Goal: Information Seeking & Learning: Learn about a topic

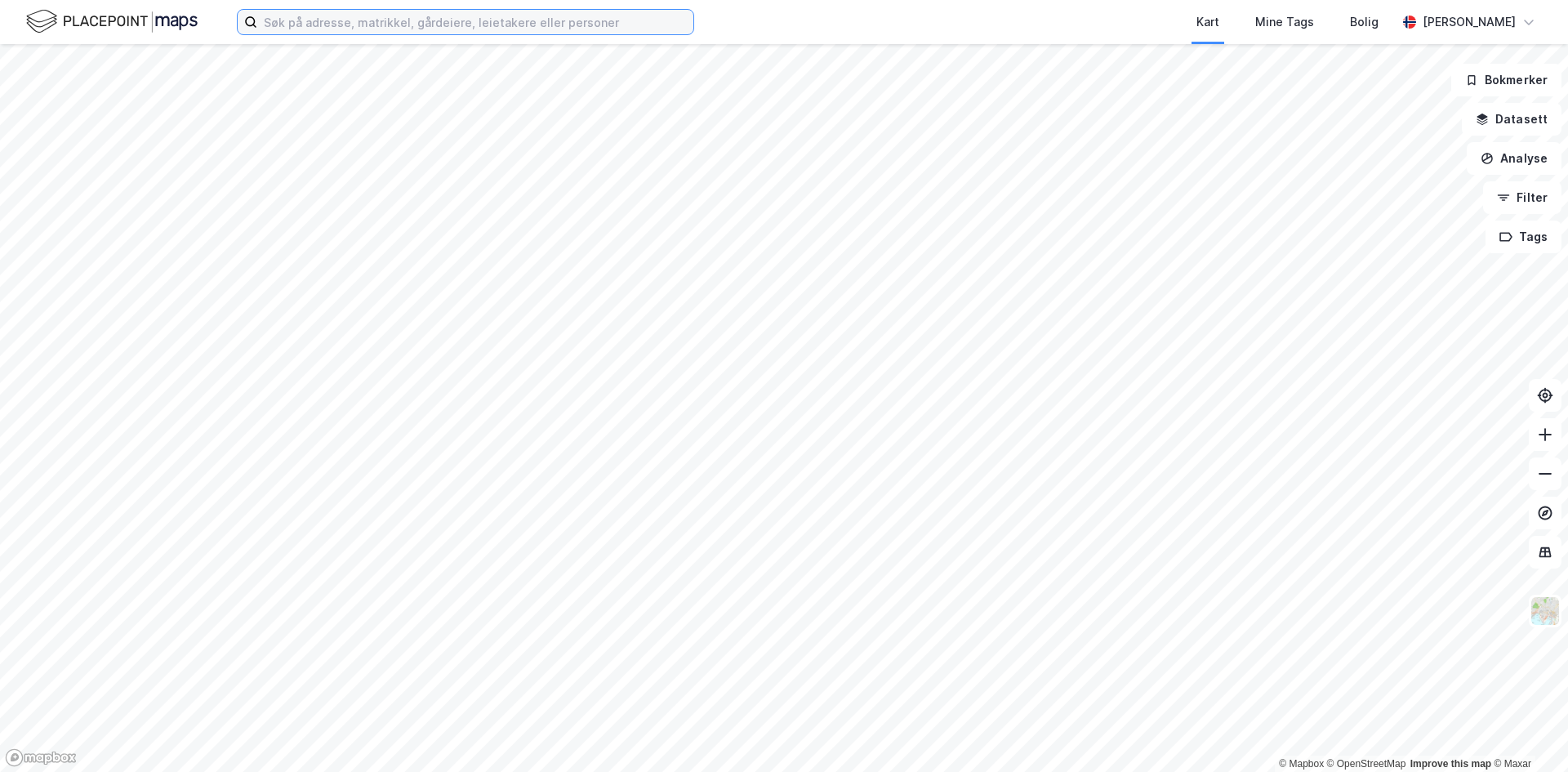
click at [328, 12] on input at bounding box center [475, 21] width 436 height 24
click at [329, 22] on input at bounding box center [475, 21] width 436 height 24
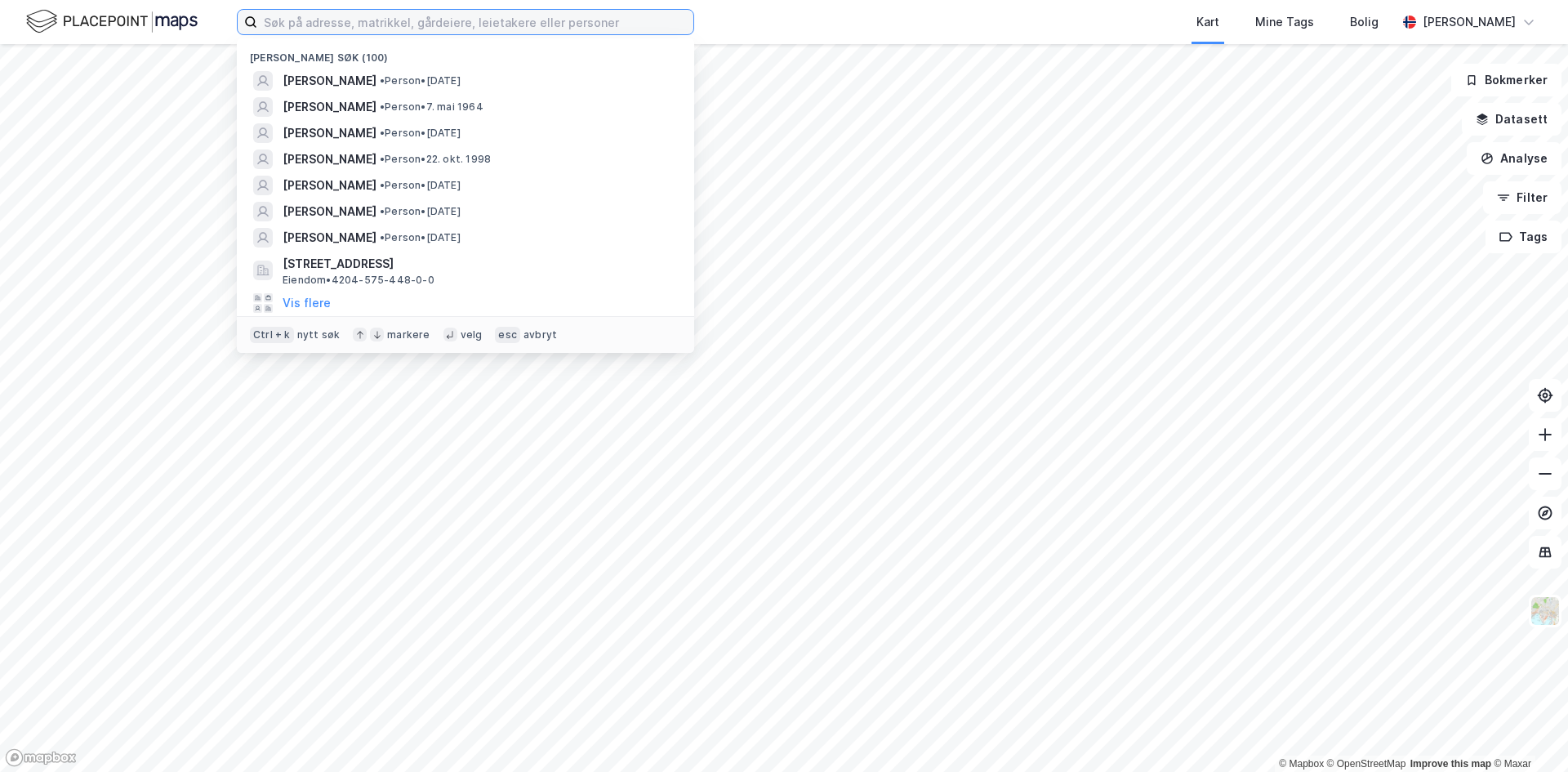
paste input "[STREET_ADDRESS]"
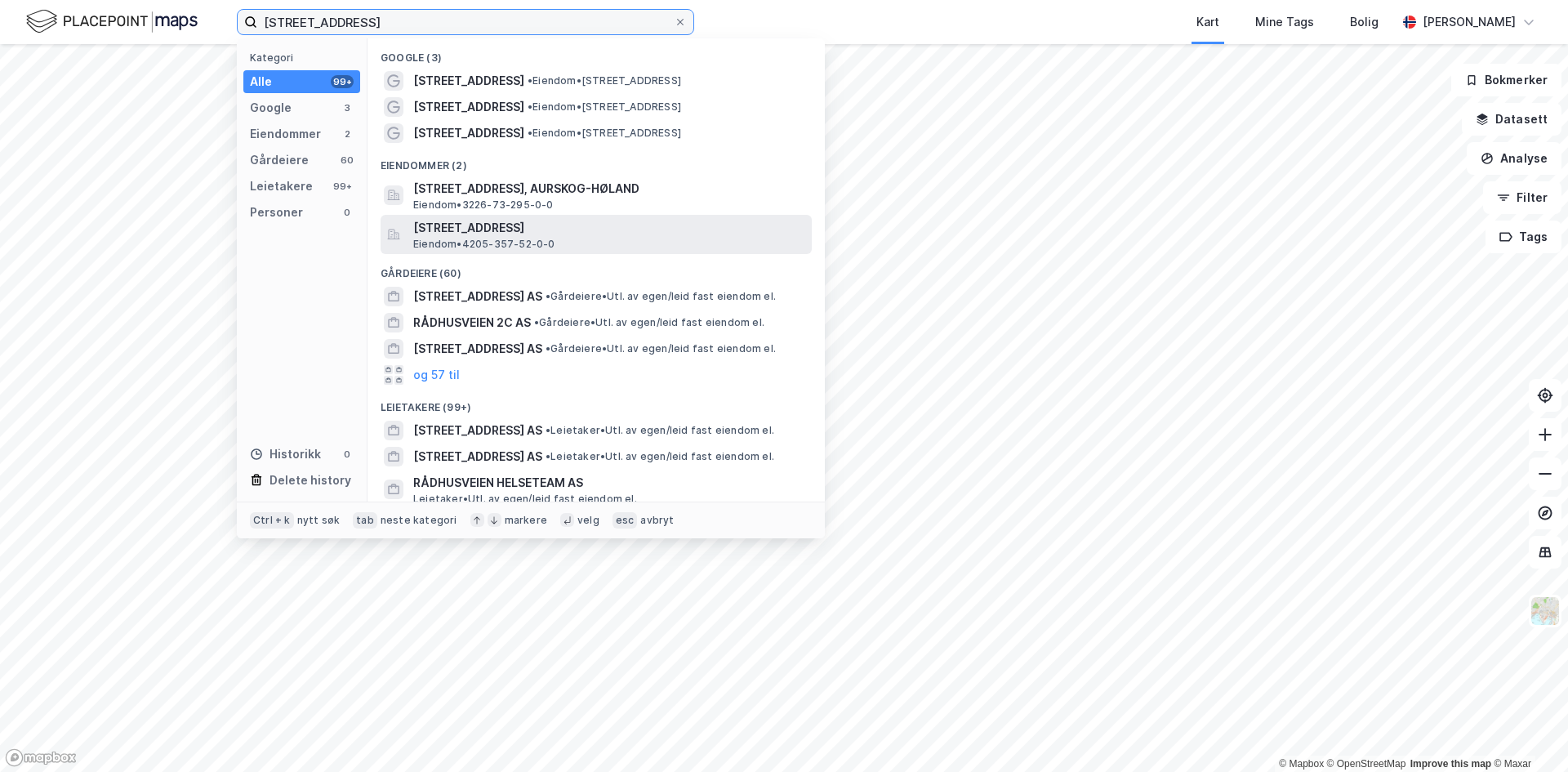
type input "[STREET_ADDRESS]"
click at [538, 245] on span "Eiendom • 4205-357-52-0-0" at bounding box center [484, 244] width 142 height 13
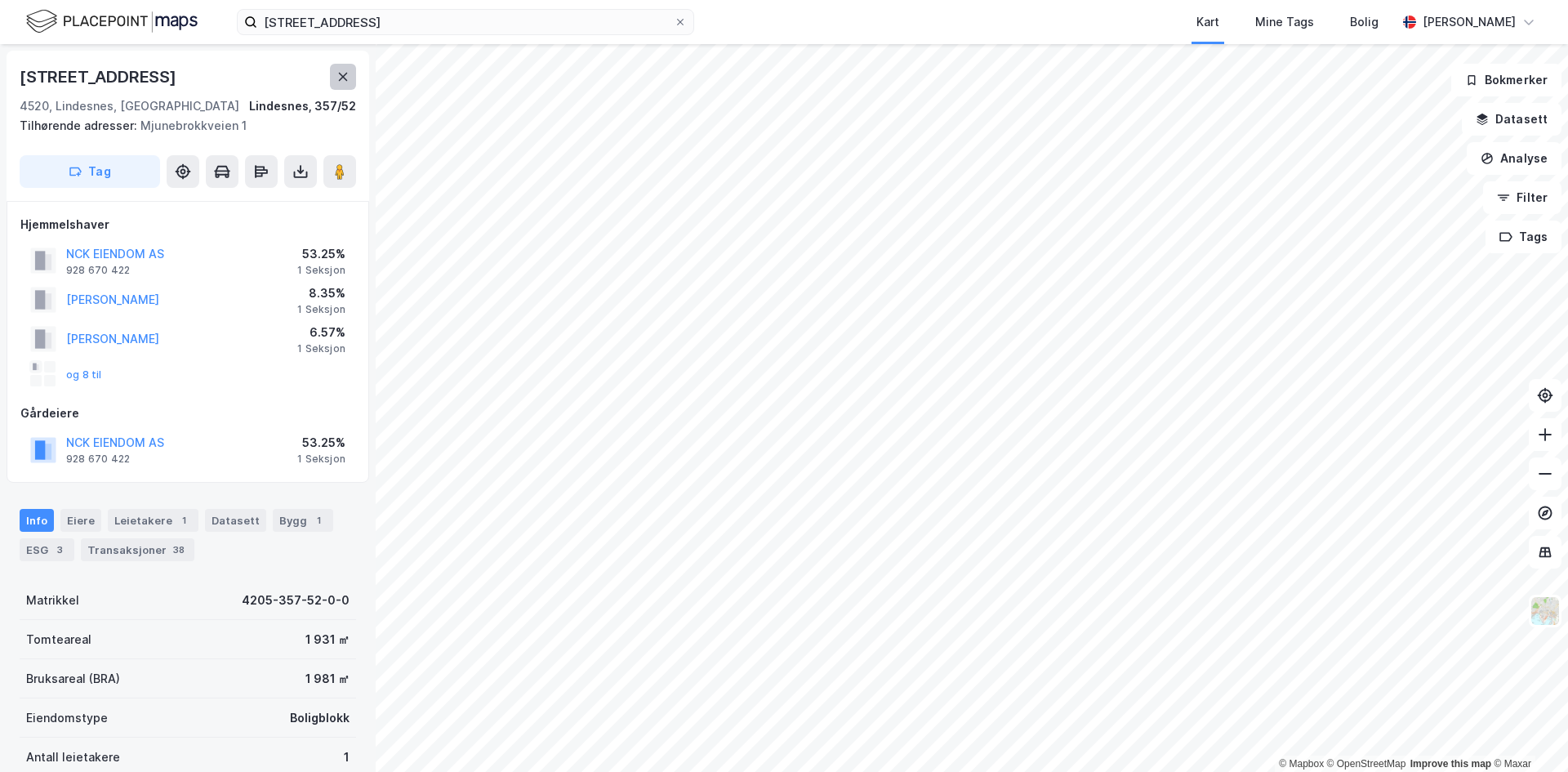
click at [340, 88] on button at bounding box center [343, 77] width 26 height 26
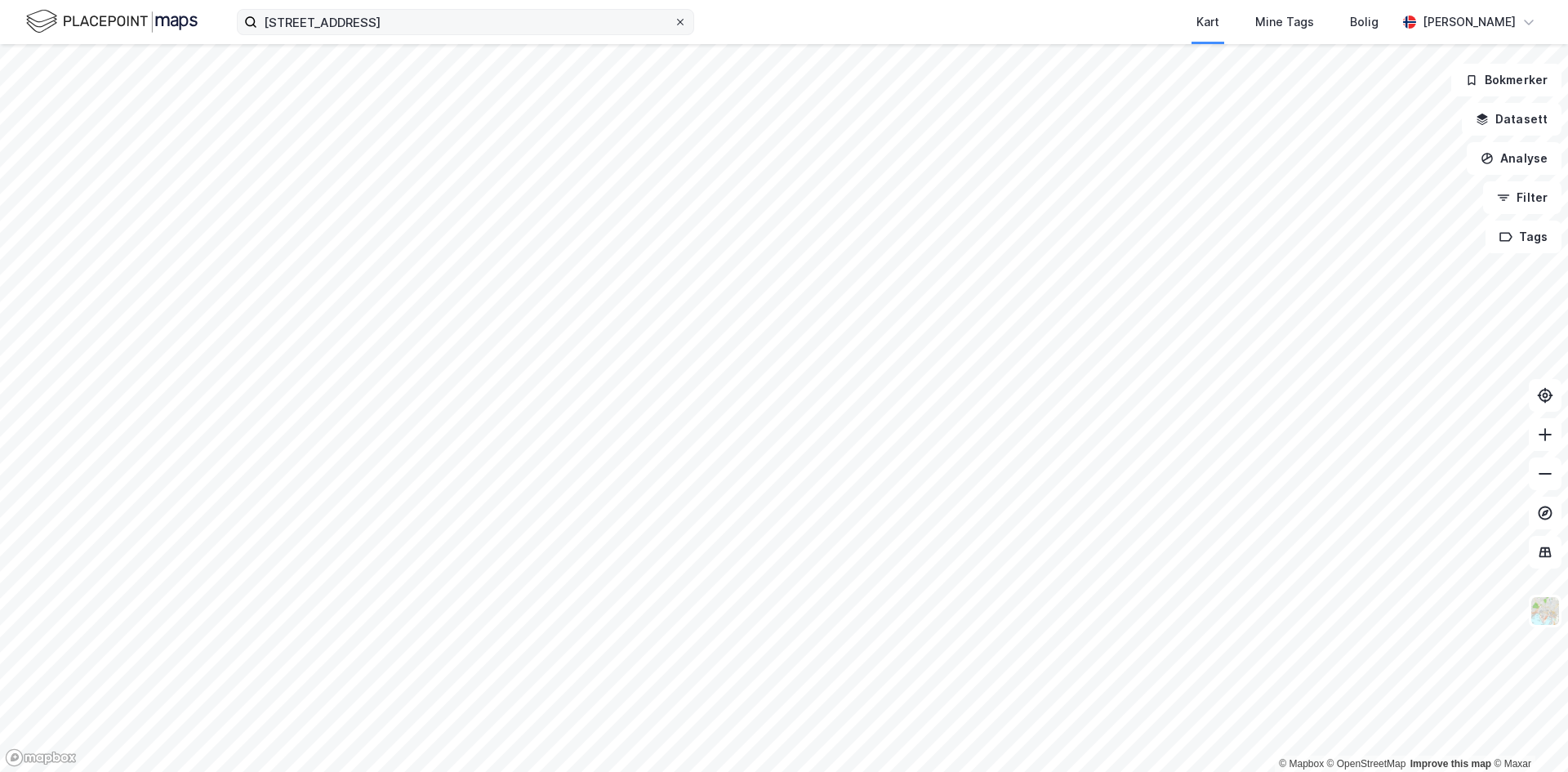
click at [684, 25] on icon at bounding box center [680, 21] width 9 height 9
click at [674, 25] on input "[STREET_ADDRESS]" at bounding box center [465, 21] width 417 height 24
click at [295, 40] on div "Kart Mine Tags Bolig [PERSON_NAME]" at bounding box center [784, 21] width 1568 height 44
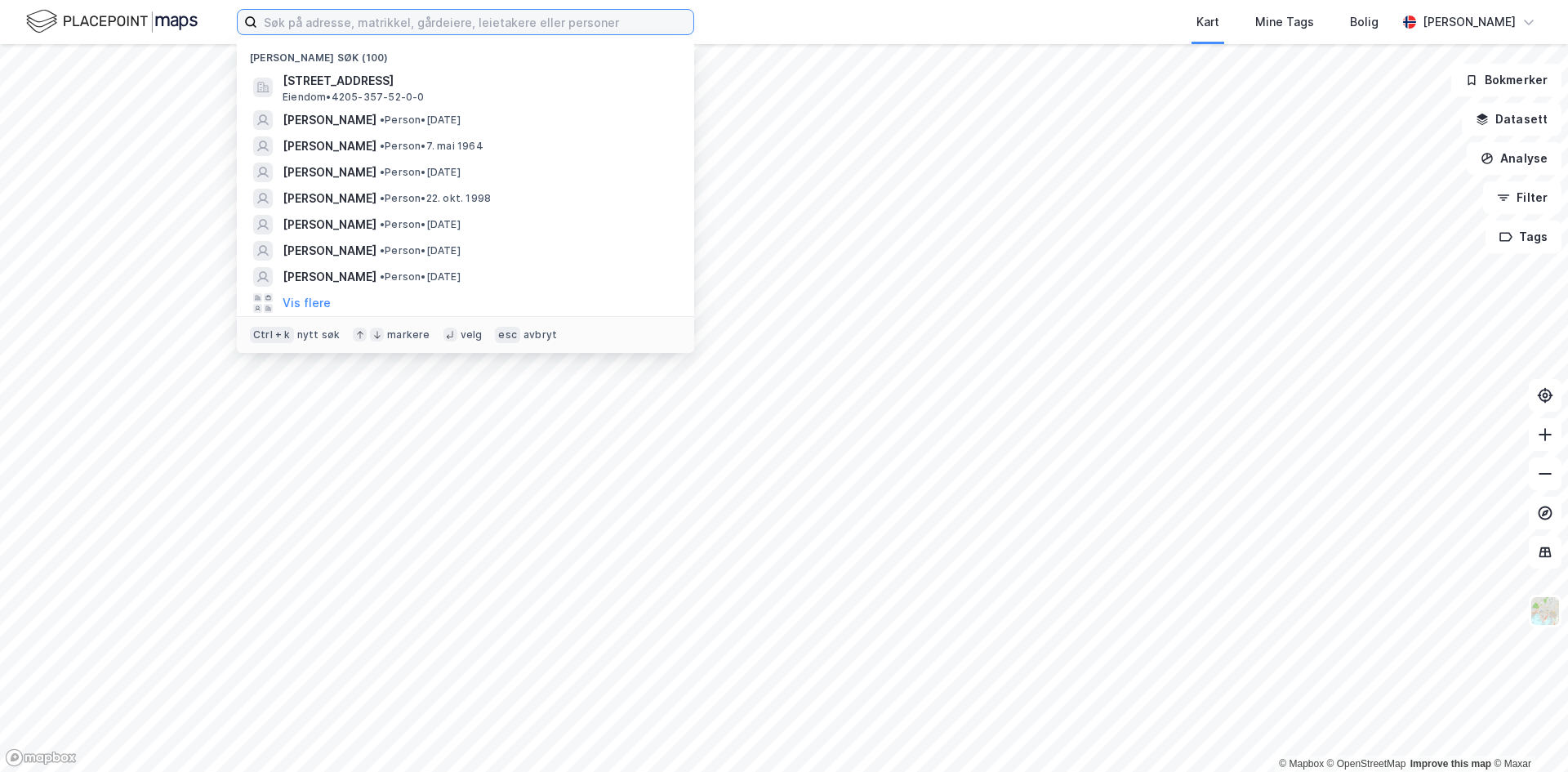
click at [299, 22] on input at bounding box center [475, 21] width 436 height 24
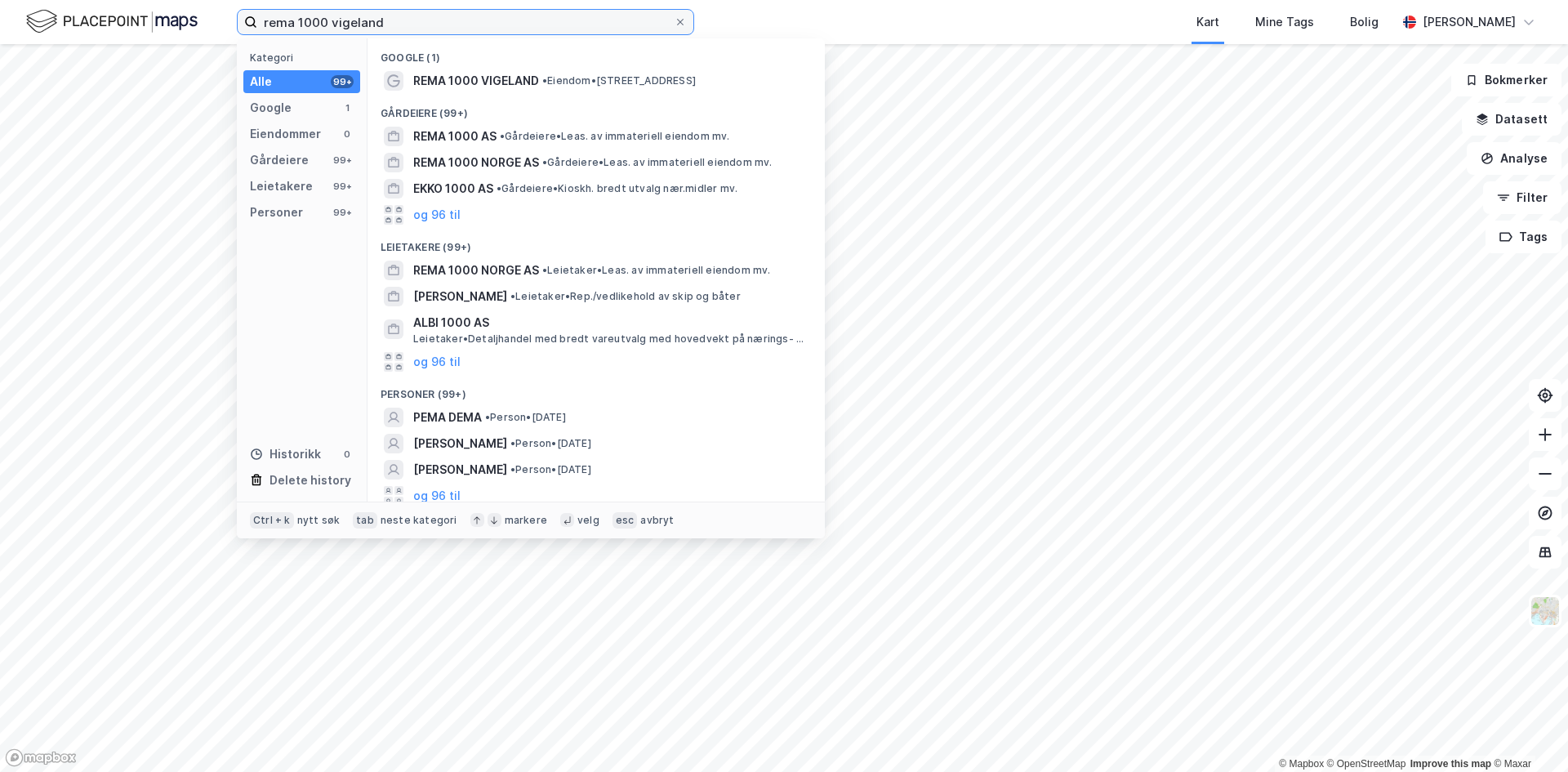
drag, startPoint x: 463, startPoint y: 22, endPoint x: -137, endPoint y: -40, distance: 603.2
click at [0, 0] on html "rema 1000 vigeland Kategori Alle 99+ Google 1 Eiendommer 0 Gårdeiere 99+ Leieta…" at bounding box center [784, 386] width 1568 height 772
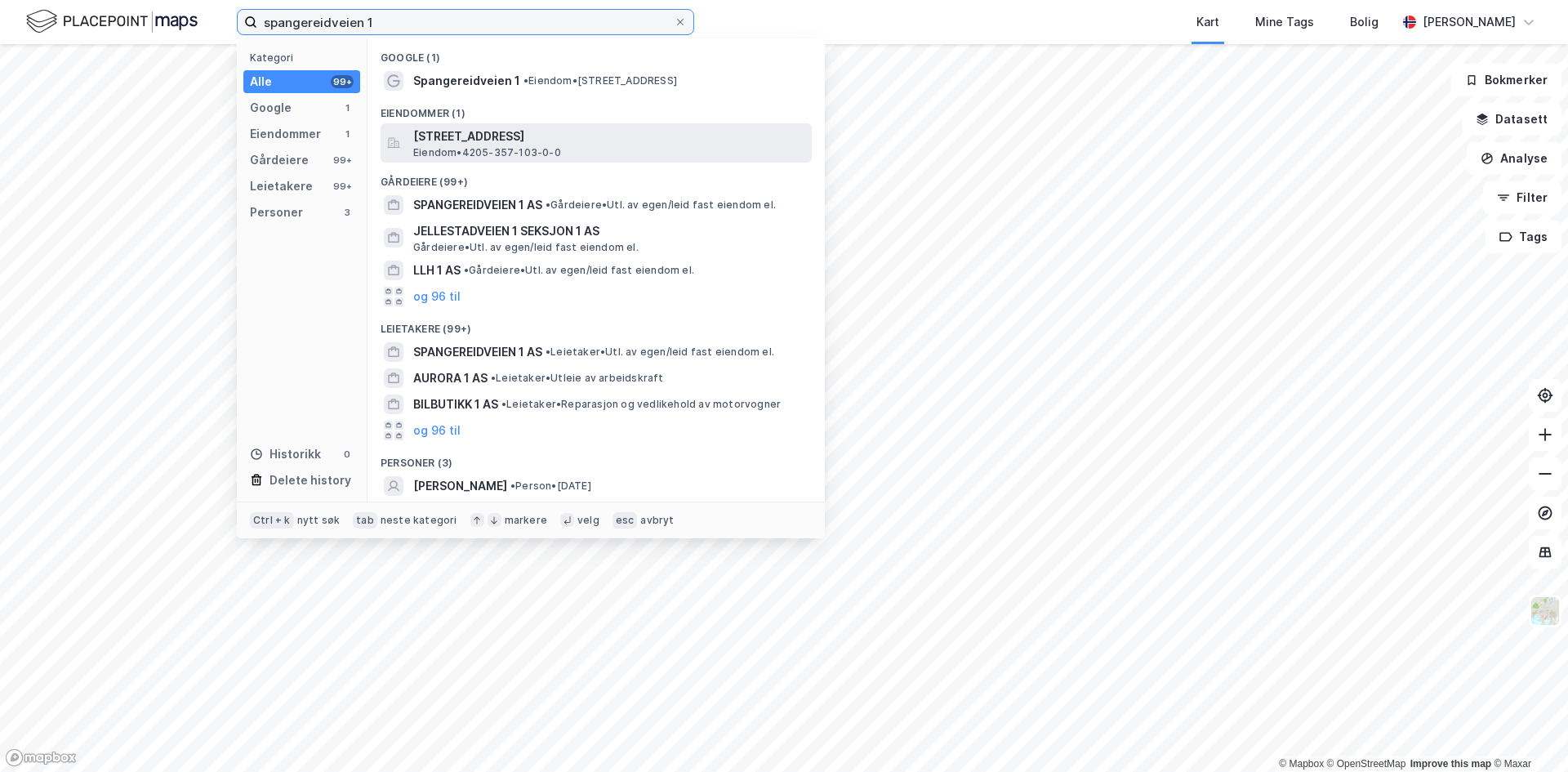
type input "spangereidveien 1"
click at [640, 146] on div "[STREET_ADDRESS], [GEOGRAPHIC_DATA] Eiendom • 4205-357-103-0-0" at bounding box center [610, 142] width 395 height 33
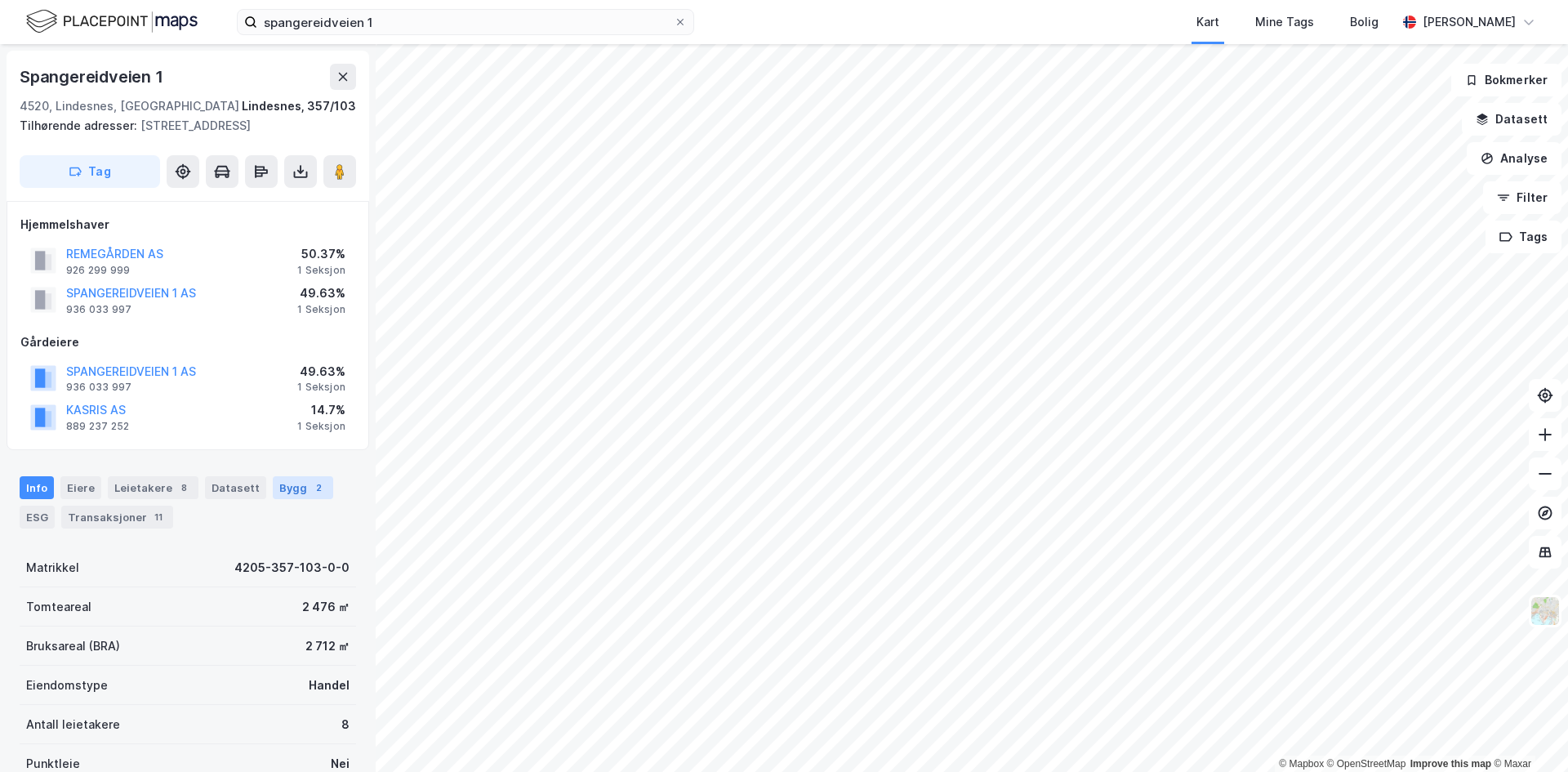
click at [310, 485] on div "2" at bounding box center [318, 487] width 16 height 16
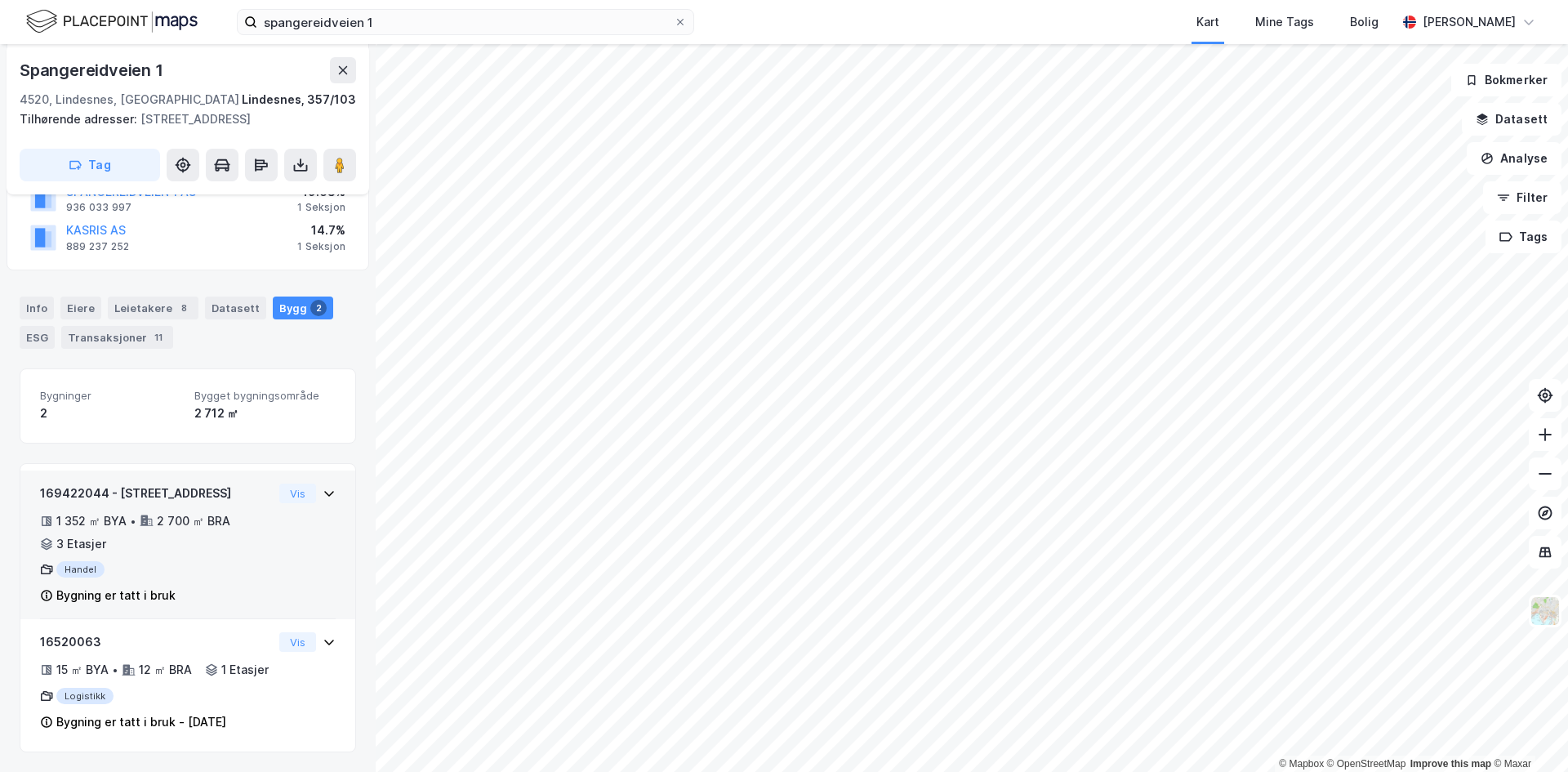
scroll to position [203, 0]
click at [282, 483] on button "Vis" at bounding box center [297, 493] width 36 height 20
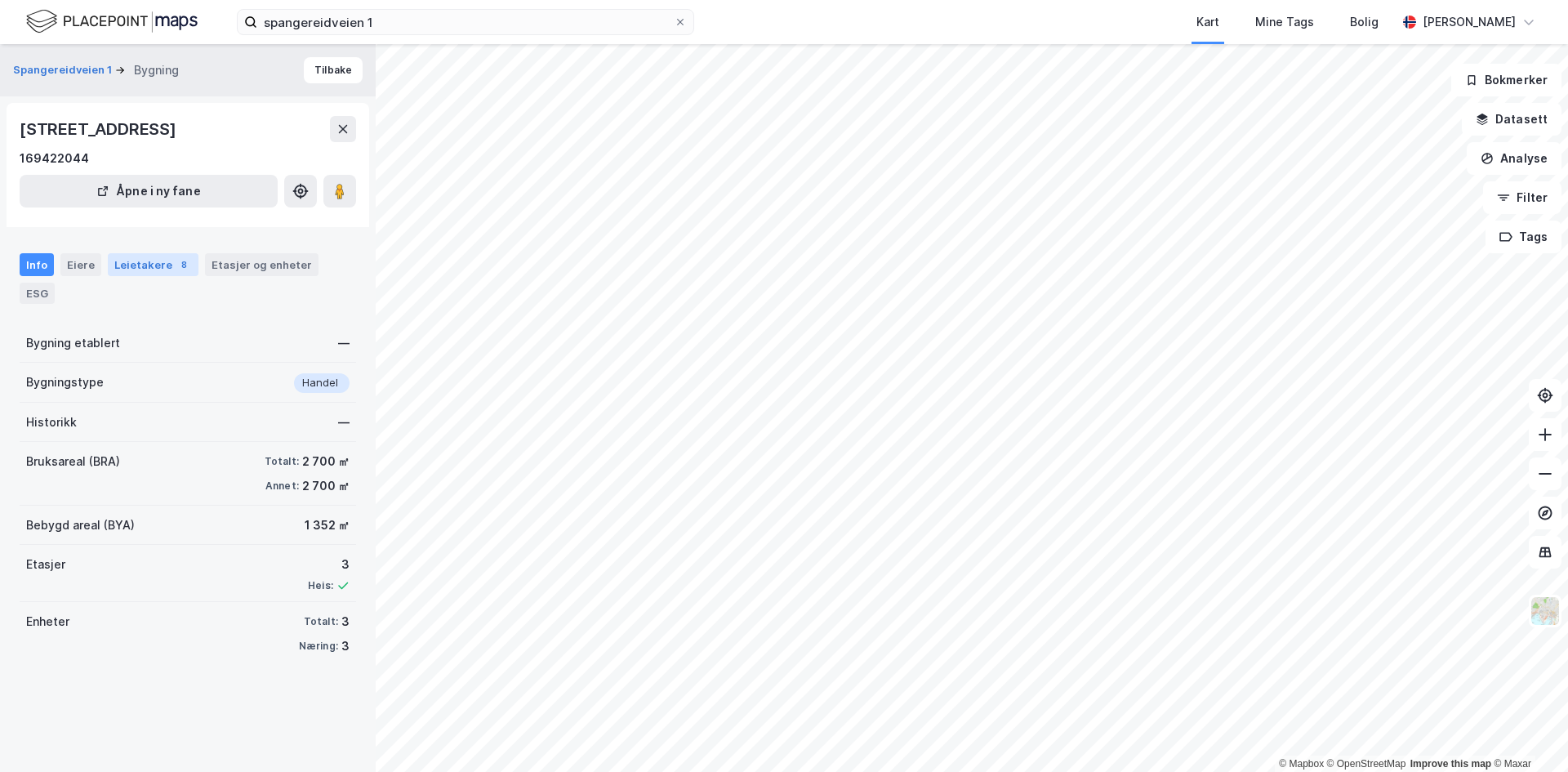
click at [152, 266] on div "Leietakere 8" at bounding box center [152, 264] width 91 height 22
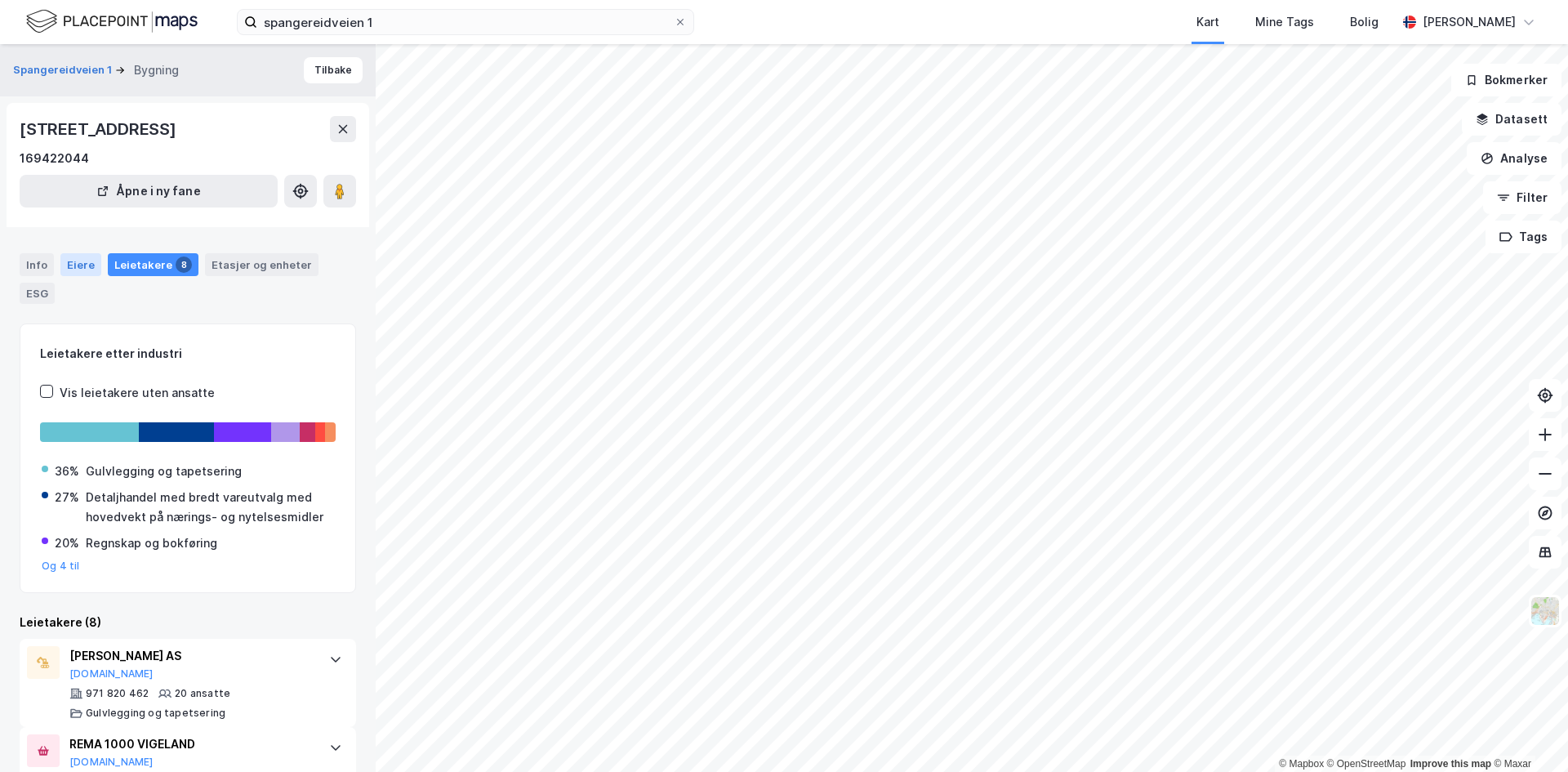
click at [78, 268] on div "Eiere" at bounding box center [81, 264] width 41 height 22
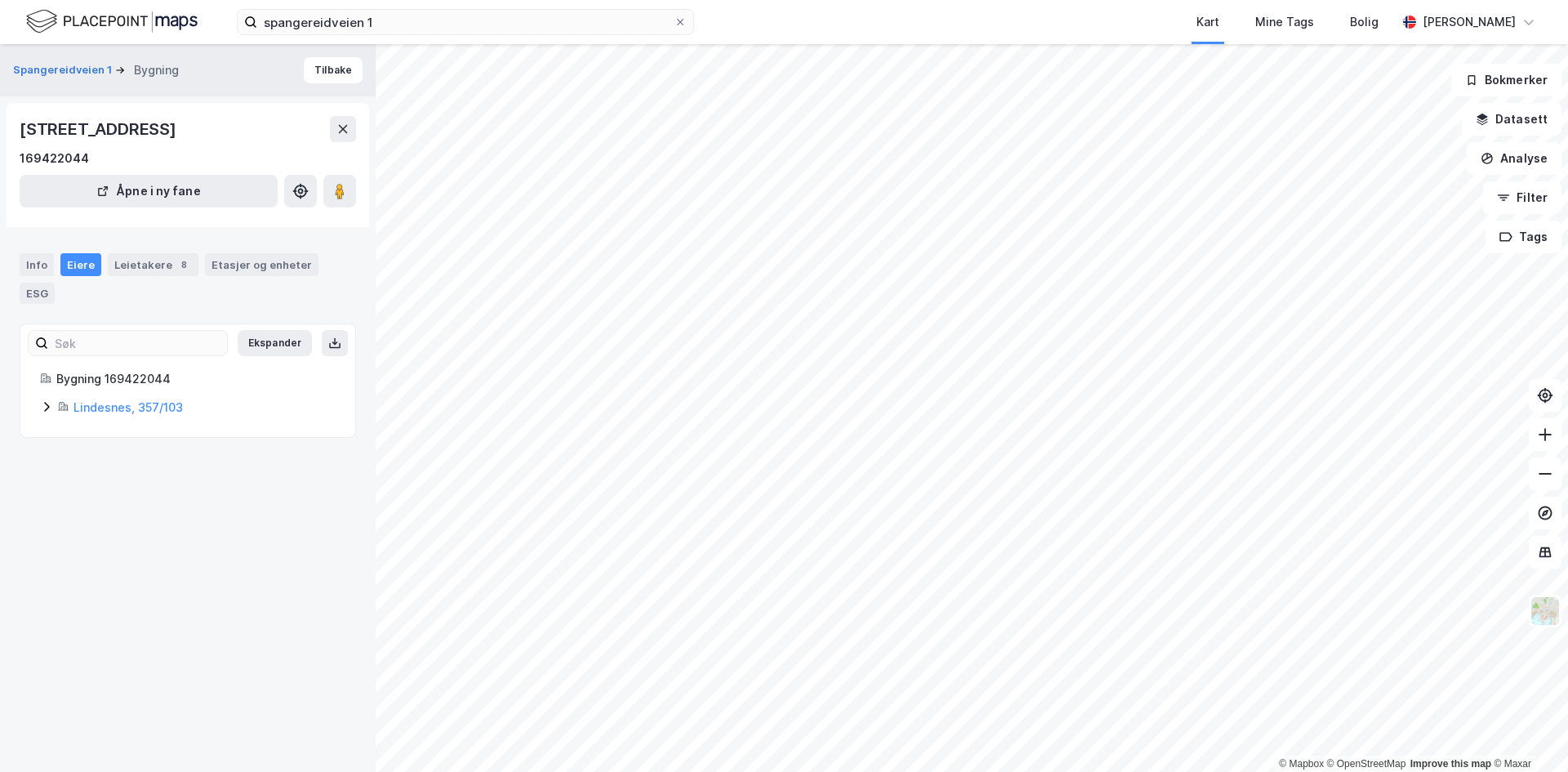
click at [46, 412] on icon at bounding box center [47, 407] width 13 height 13
click at [79, 498] on icon at bounding box center [86, 492] width 13 height 13
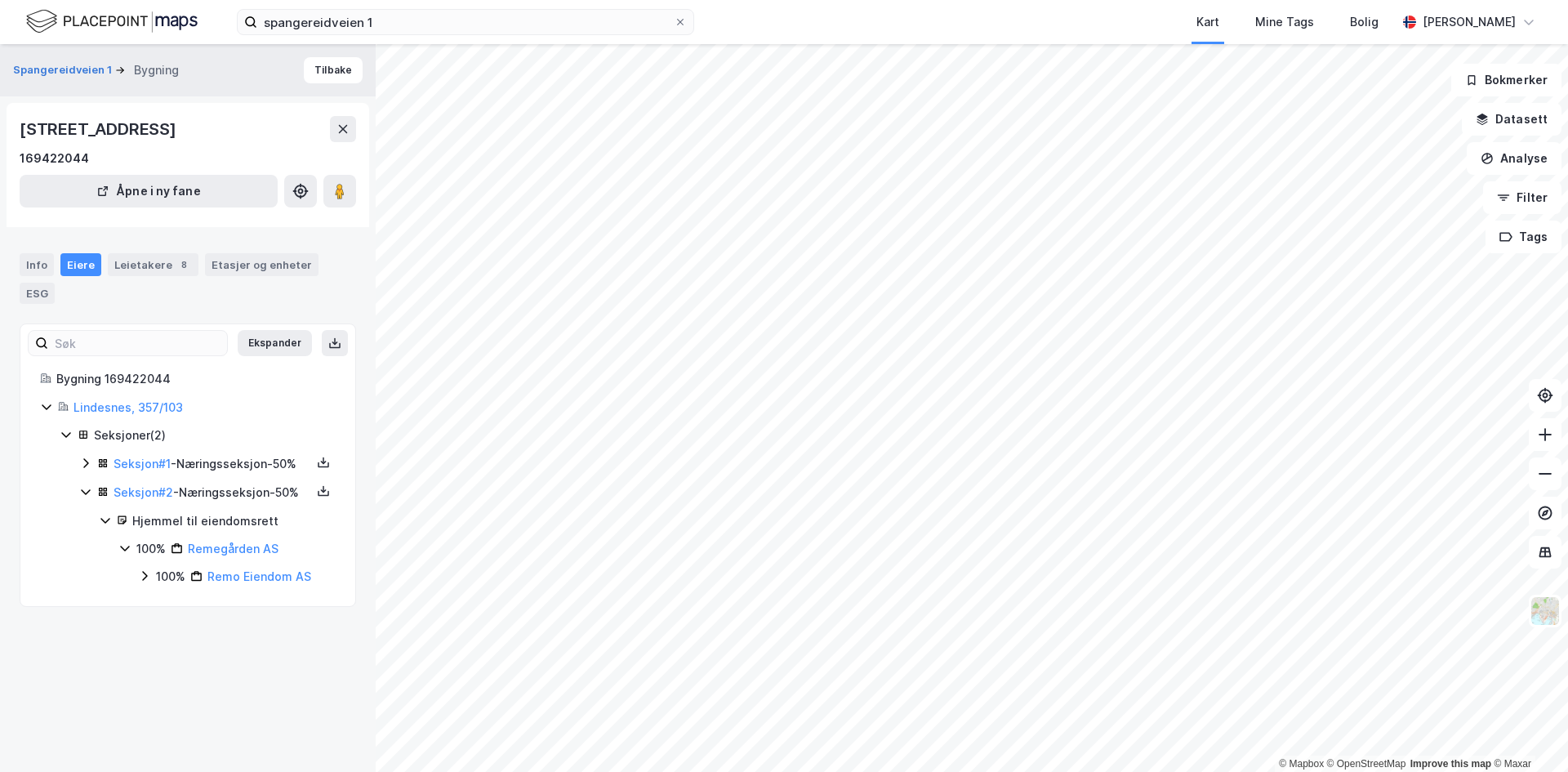
click at [83, 465] on icon at bounding box center [86, 464] width 13 height 13
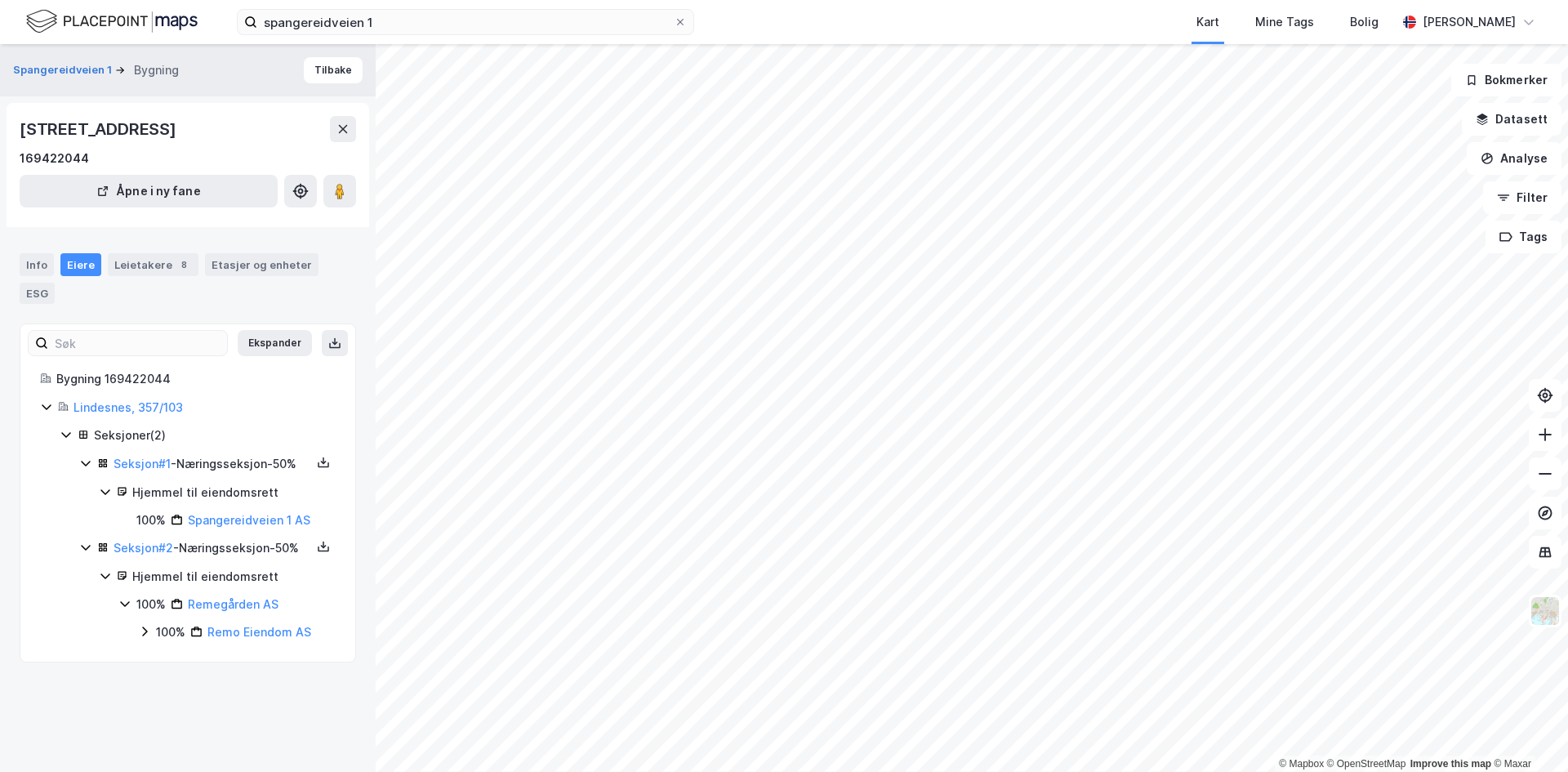
click at [106, 498] on icon at bounding box center [106, 492] width 13 height 13
click at [260, 256] on div "Etasjer og enheter" at bounding box center [261, 264] width 113 height 22
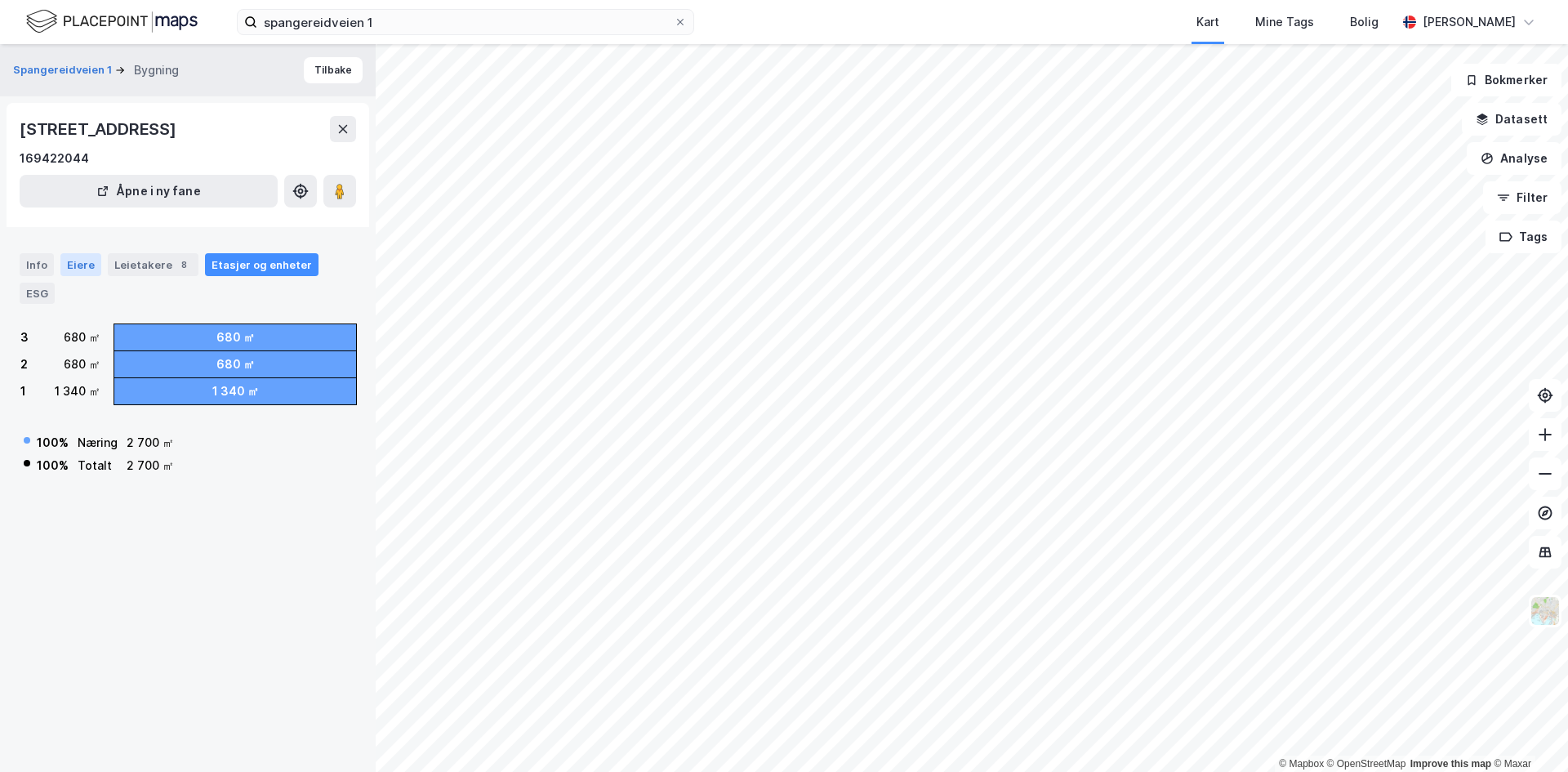
click at [87, 266] on div "Eiere" at bounding box center [81, 264] width 41 height 22
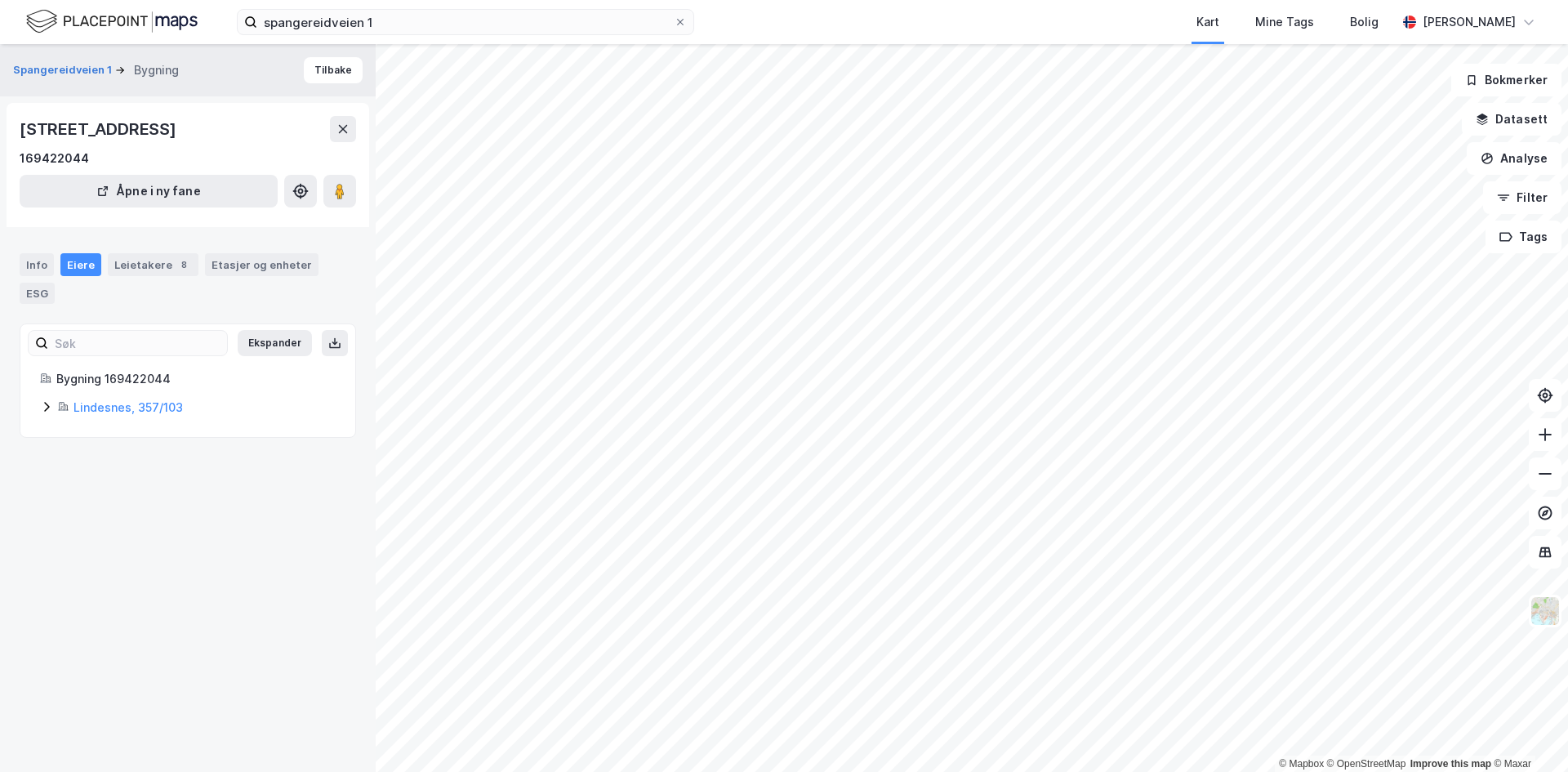
click at [48, 406] on icon at bounding box center [46, 407] width 5 height 9
click at [83, 459] on icon at bounding box center [86, 464] width 13 height 13
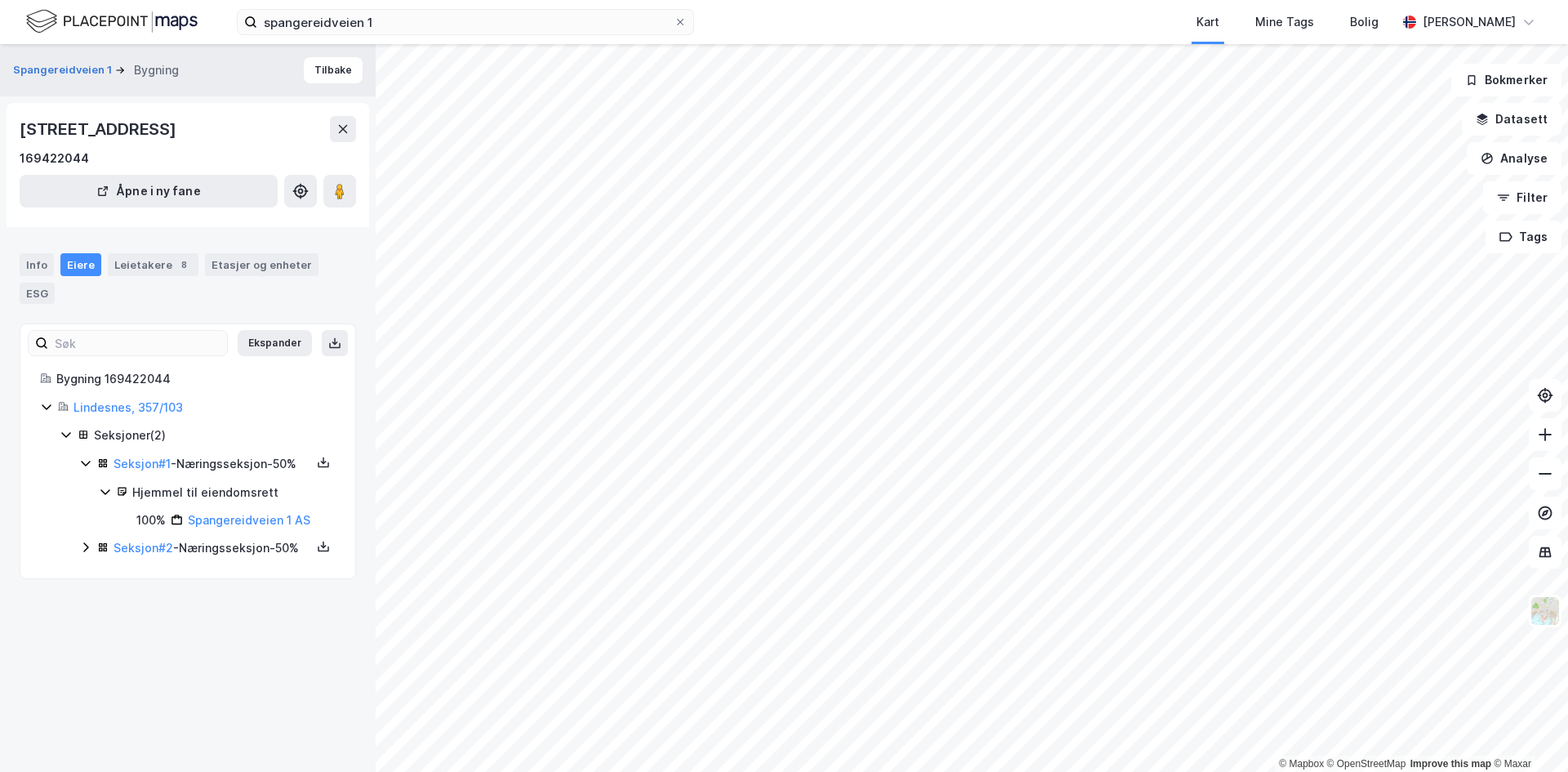
click at [87, 554] on icon at bounding box center [86, 548] width 13 height 13
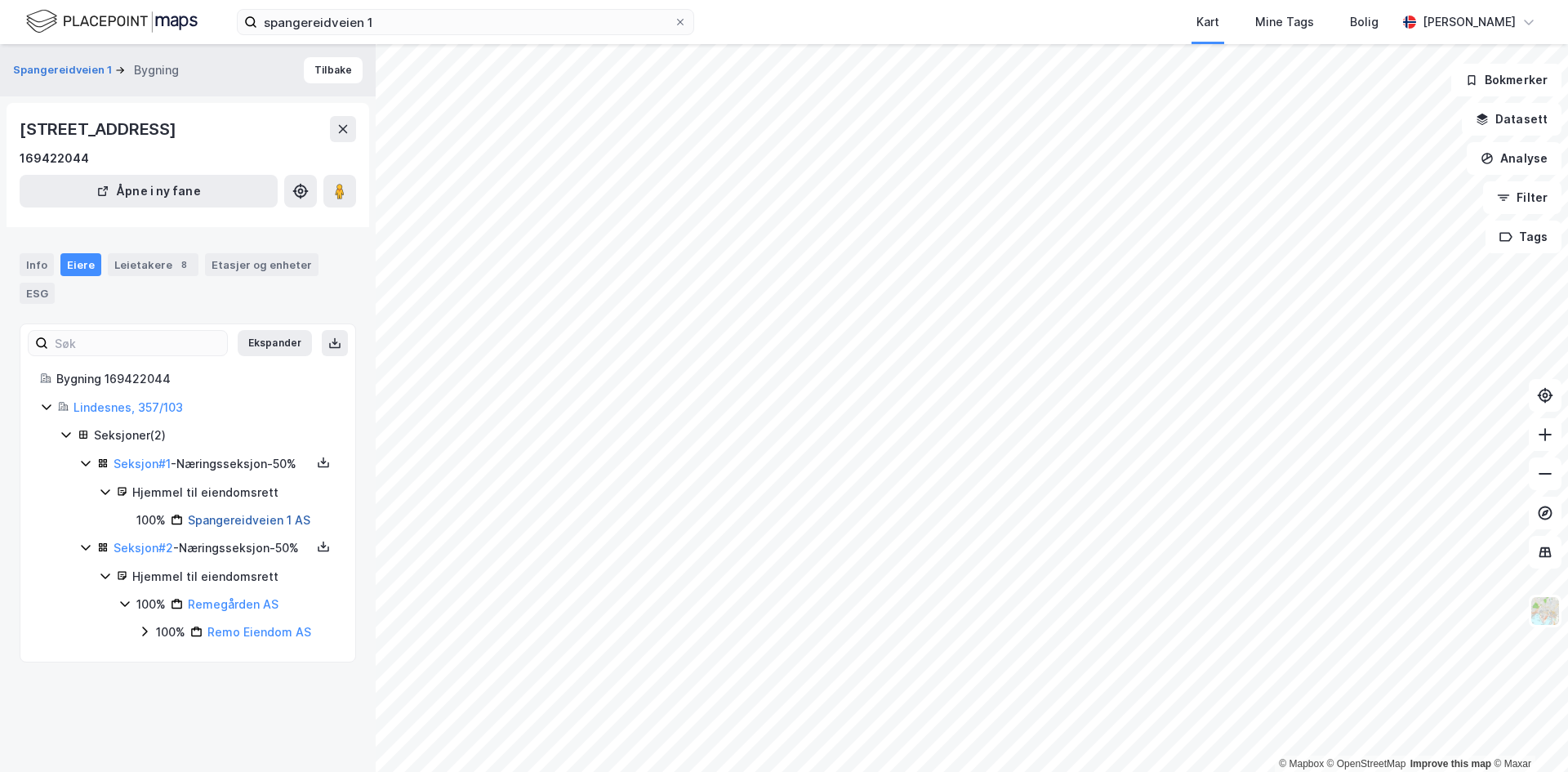
click at [194, 527] on link "Spangereidveien 1 AS" at bounding box center [249, 520] width 122 height 14
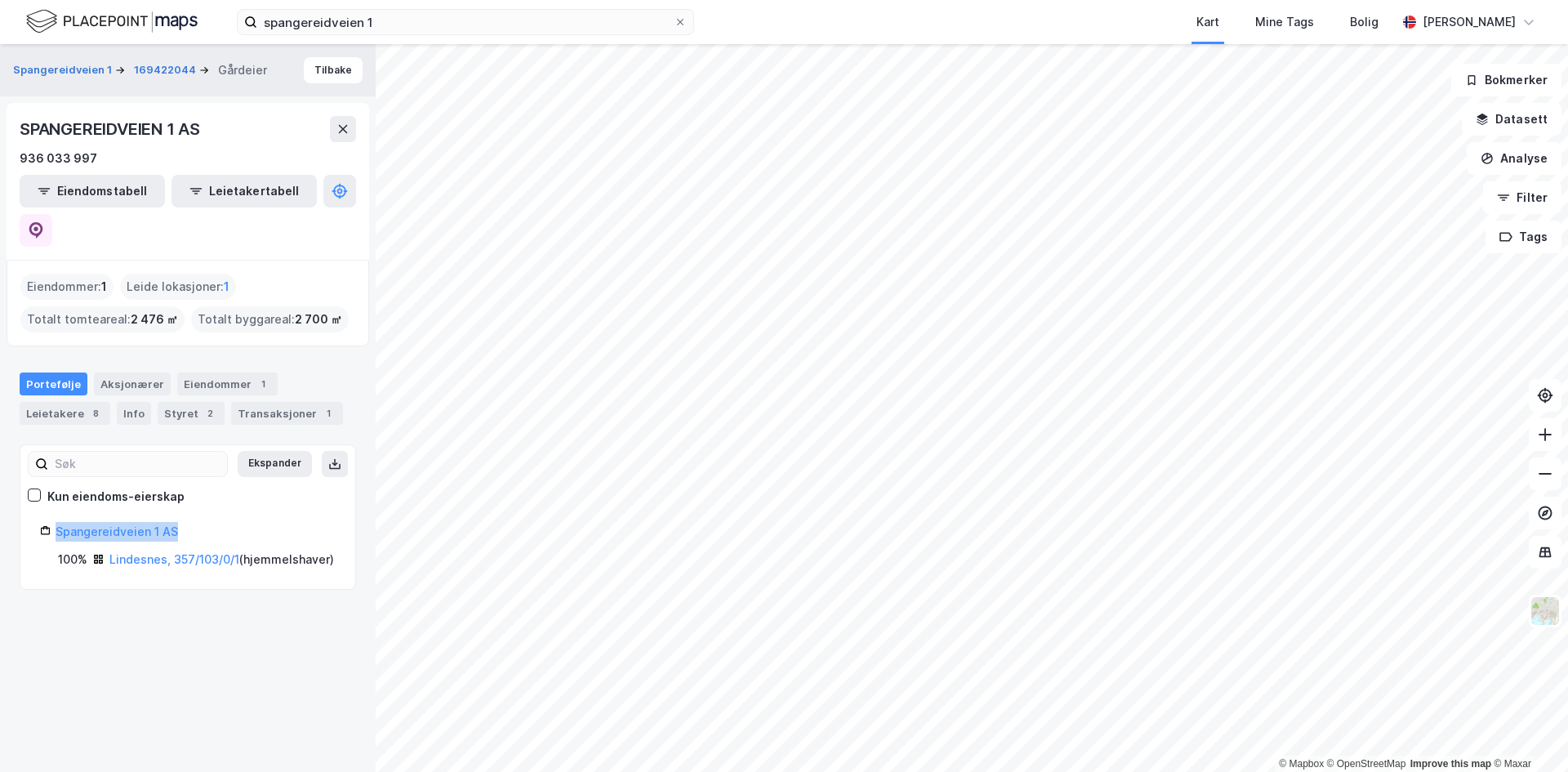
drag, startPoint x: 185, startPoint y: 488, endPoint x: 44, endPoint y: 500, distance: 141.5
click at [44, 522] on div "Spangereidveien 1 AS" at bounding box center [188, 531] width 295 height 20
copy link "Spangereidveien 1 AS"
click at [266, 402] on div "Transaksjoner 1" at bounding box center [287, 413] width 112 height 22
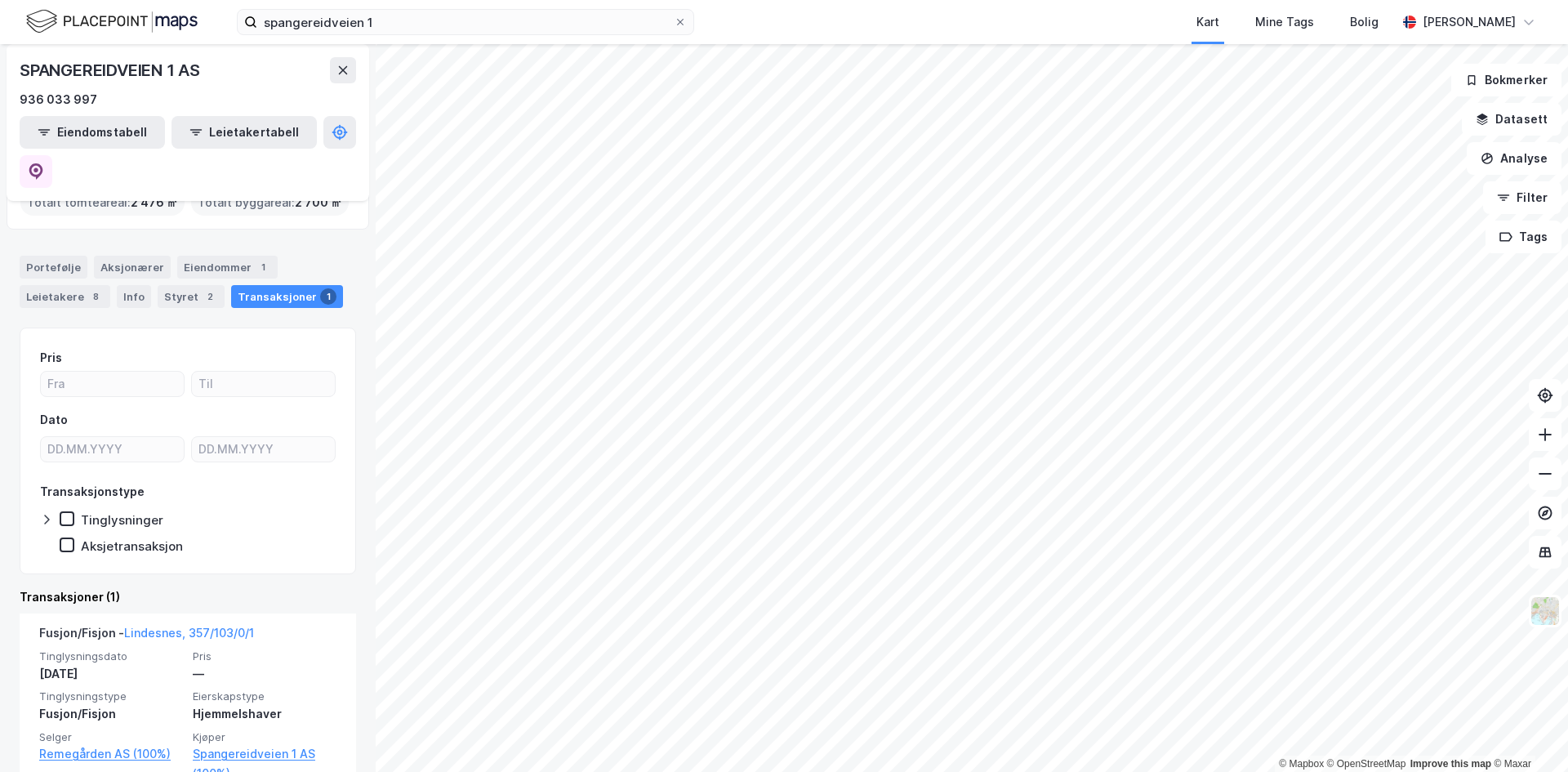
scroll to position [119, 0]
click at [170, 283] on div "Styret 2" at bounding box center [192, 294] width 67 height 22
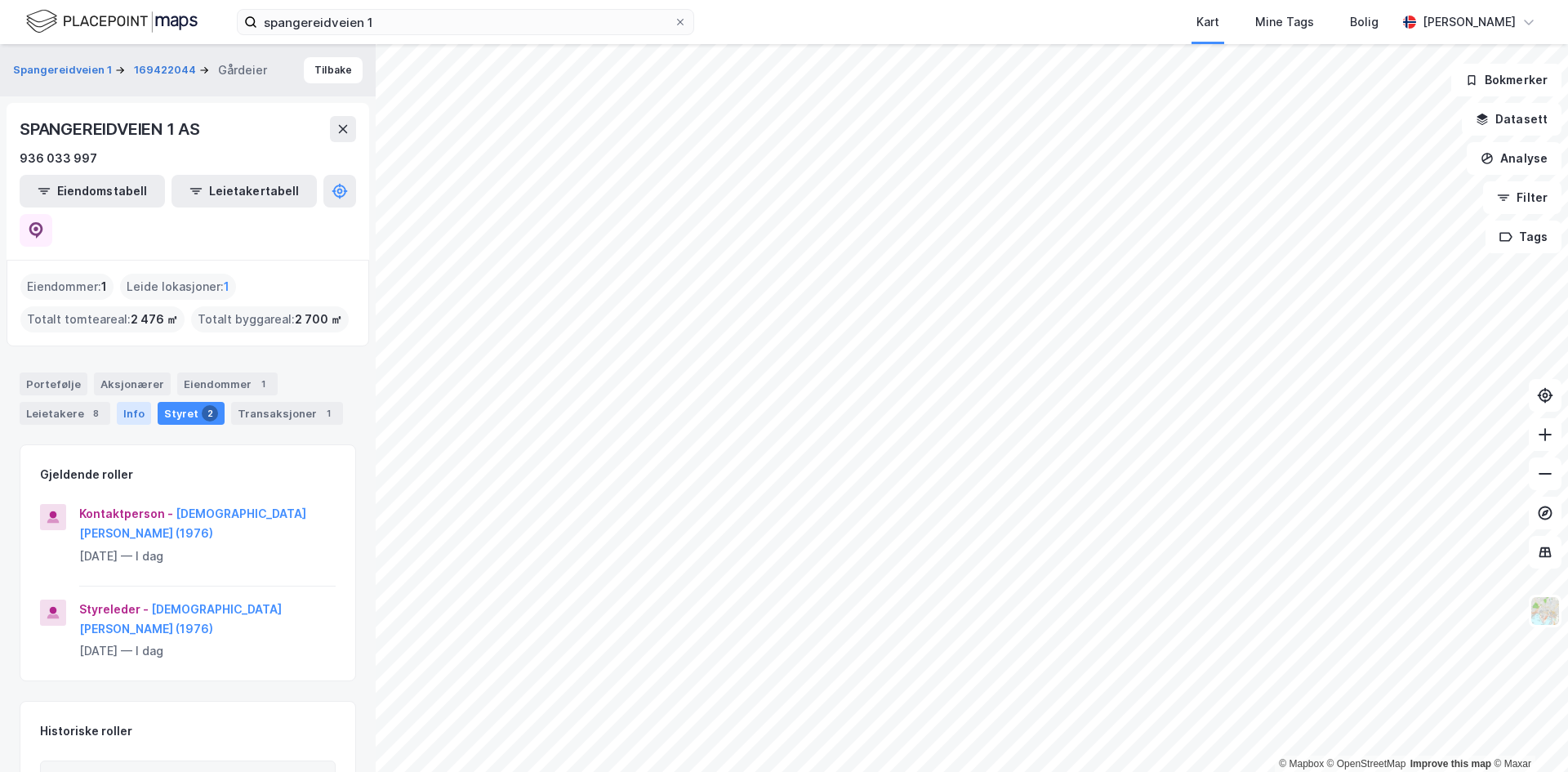
click at [128, 402] on div "Info" at bounding box center [134, 413] width 35 height 22
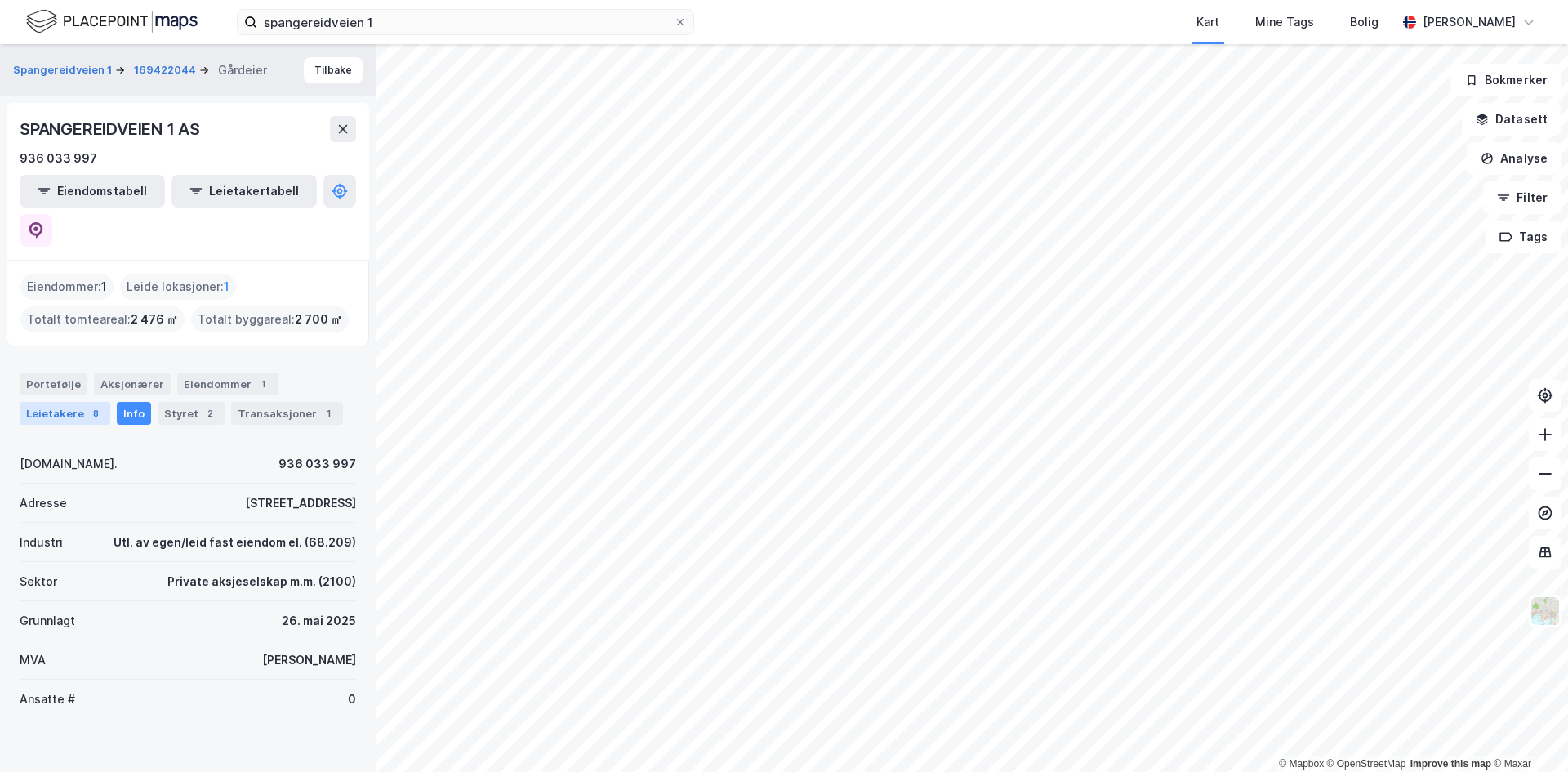
click at [64, 402] on div "Leietakere 8" at bounding box center [64, 413] width 91 height 22
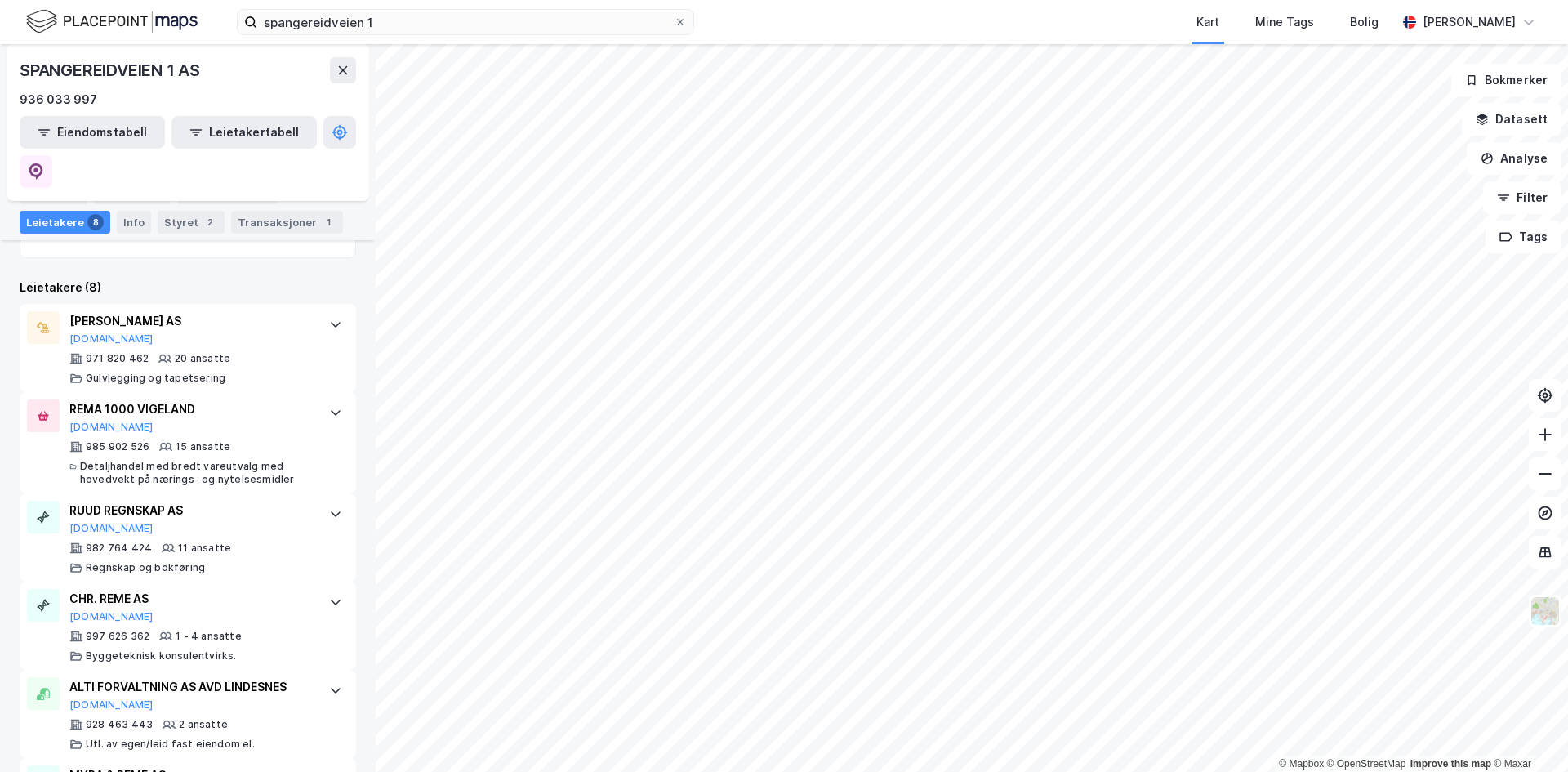
scroll to position [441, 0]
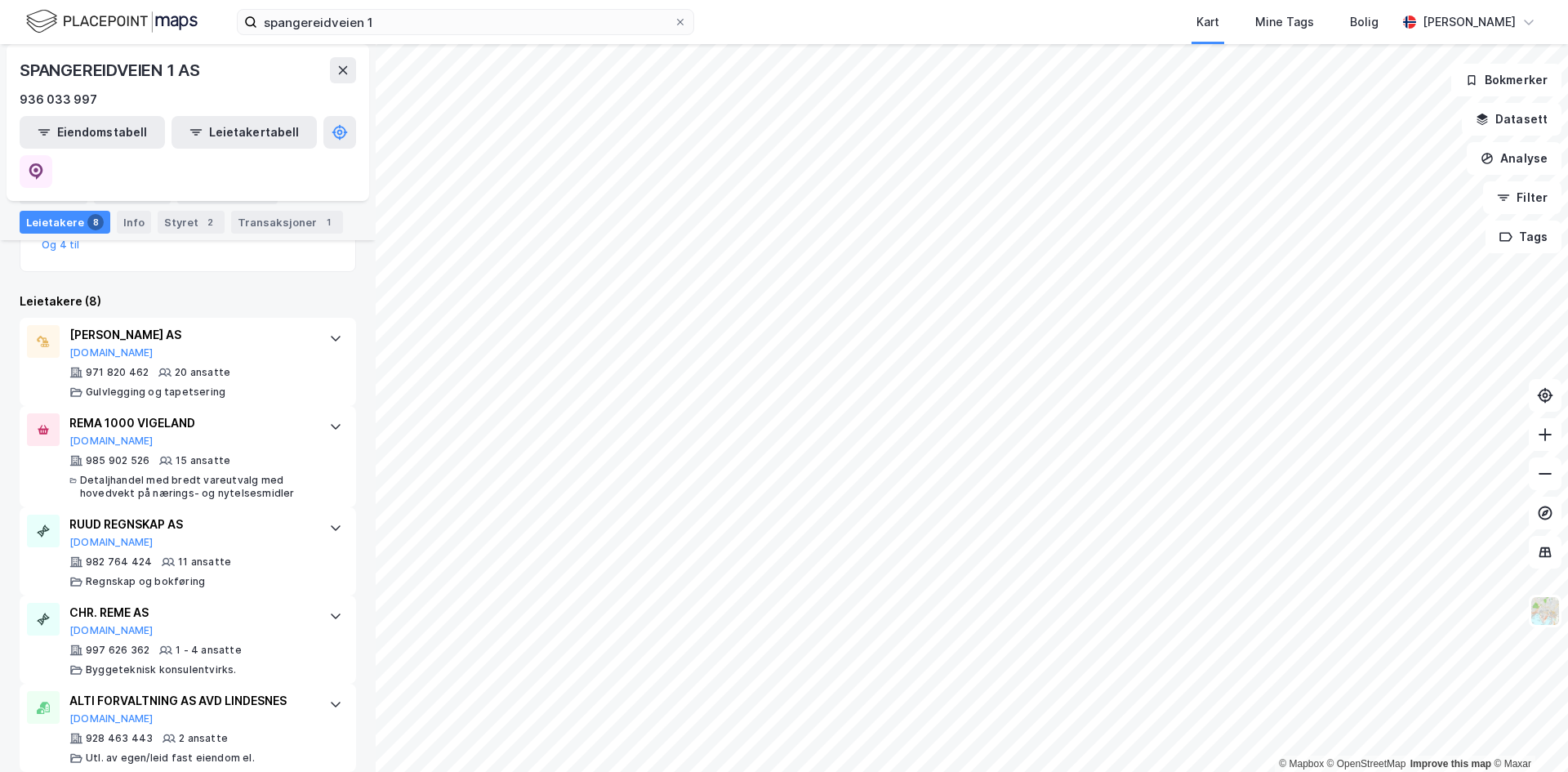
click at [984, 771] on html "spangereidveien 1 Kart Mine Tags Bolig [PERSON_NAME] © Mapbox © OpenStreetMap I…" at bounding box center [784, 386] width 1568 height 772
